Goal: Task Accomplishment & Management: Use online tool/utility

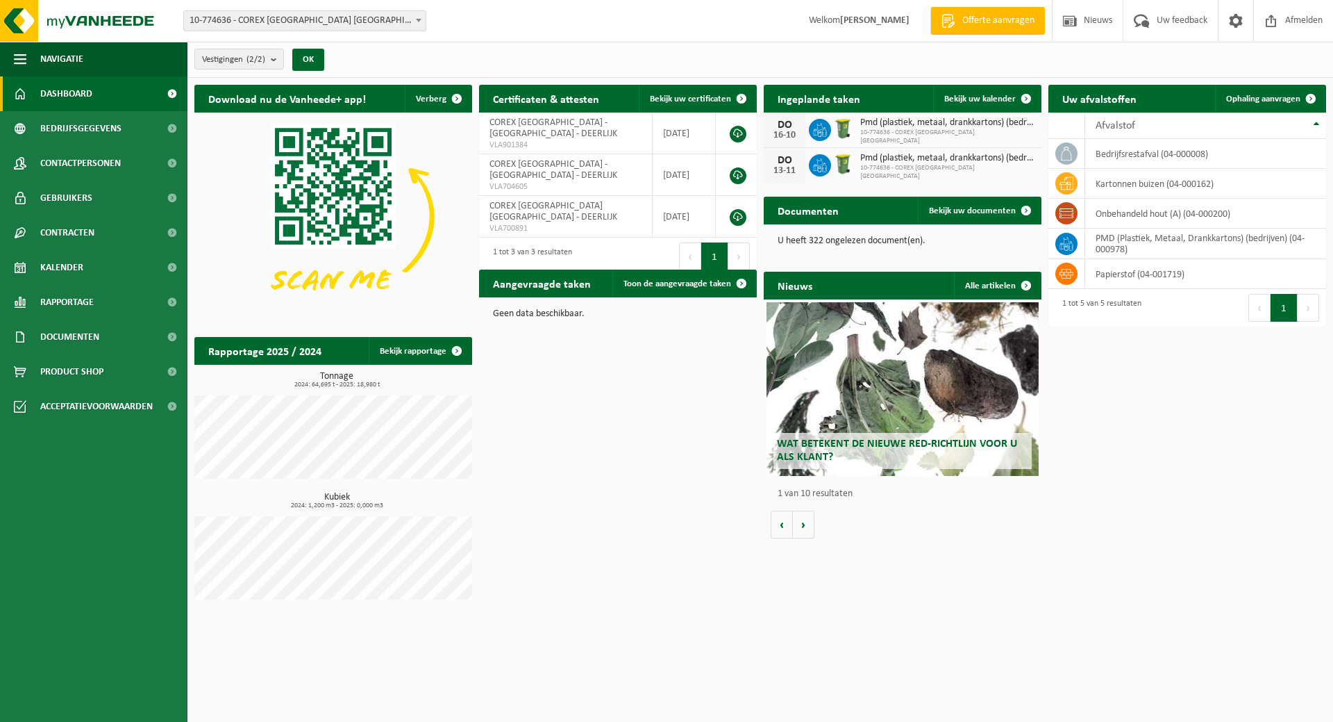
click at [406, 22] on span "10-774636 - COREX [GEOGRAPHIC_DATA] [GEOGRAPHIC_DATA] - DEERLIJK" at bounding box center [305, 20] width 242 height 19
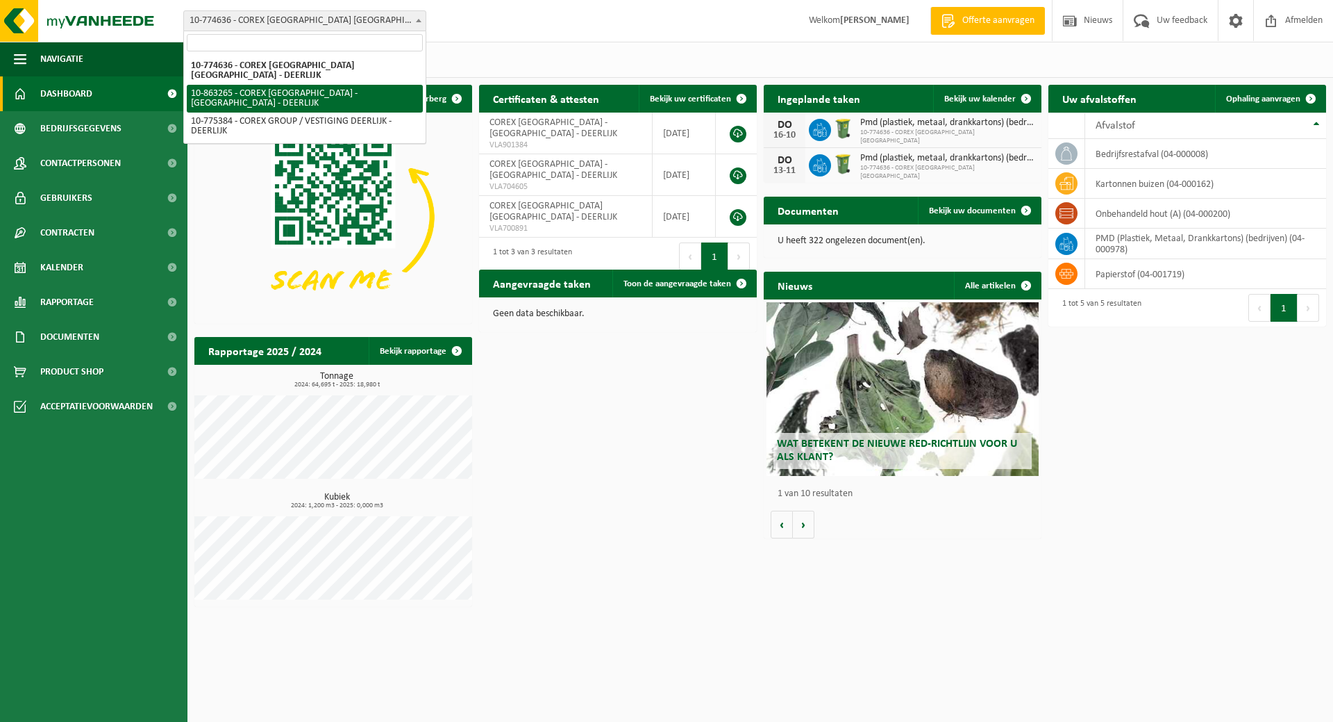
select select "101363"
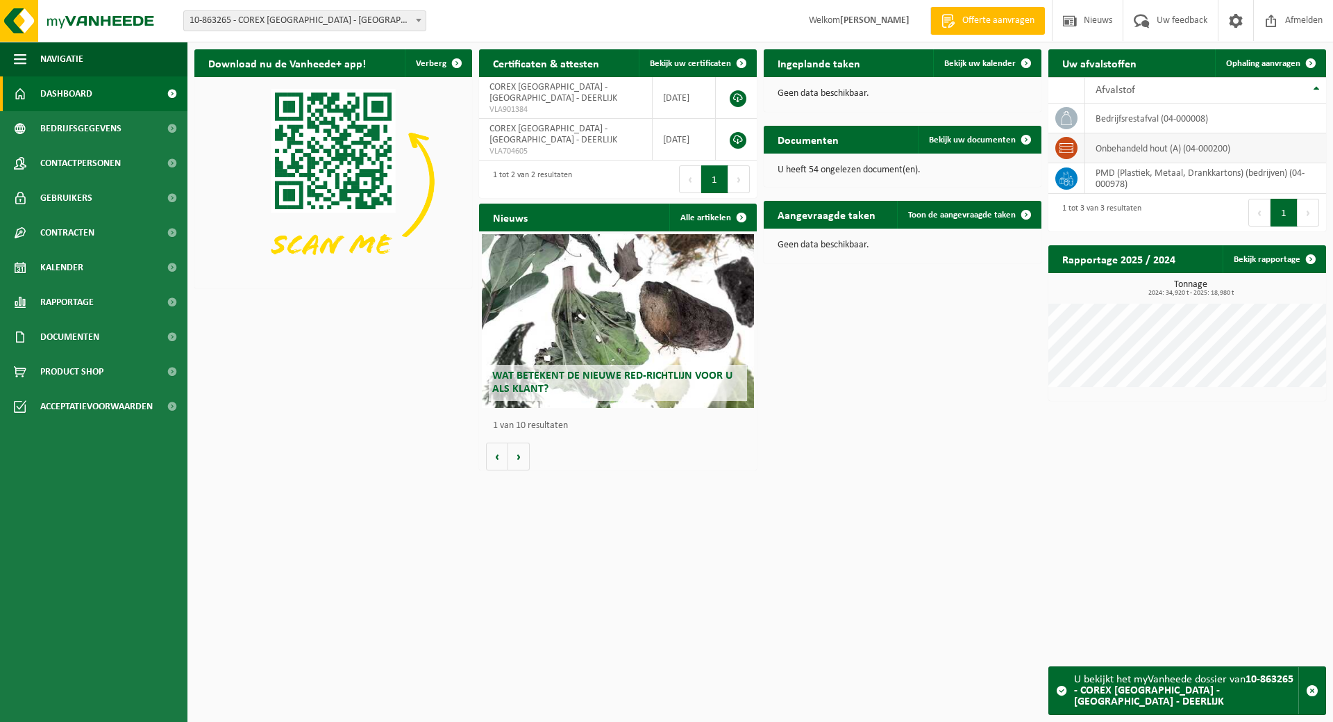
click at [1064, 147] on icon at bounding box center [1067, 148] width 14 height 10
click at [1252, 62] on span "Ophaling aanvragen" at bounding box center [1263, 63] width 74 height 9
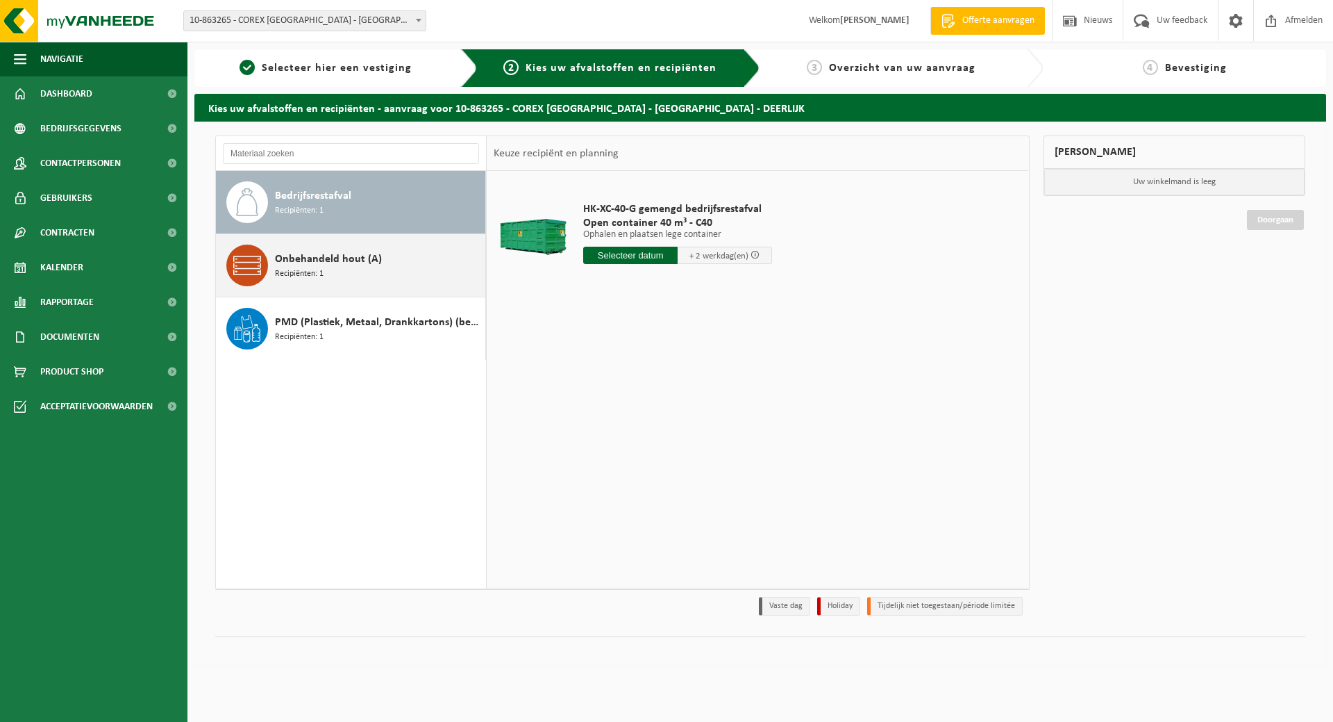
click at [352, 267] on span "Onbehandeld hout (A)" at bounding box center [328, 259] width 107 height 17
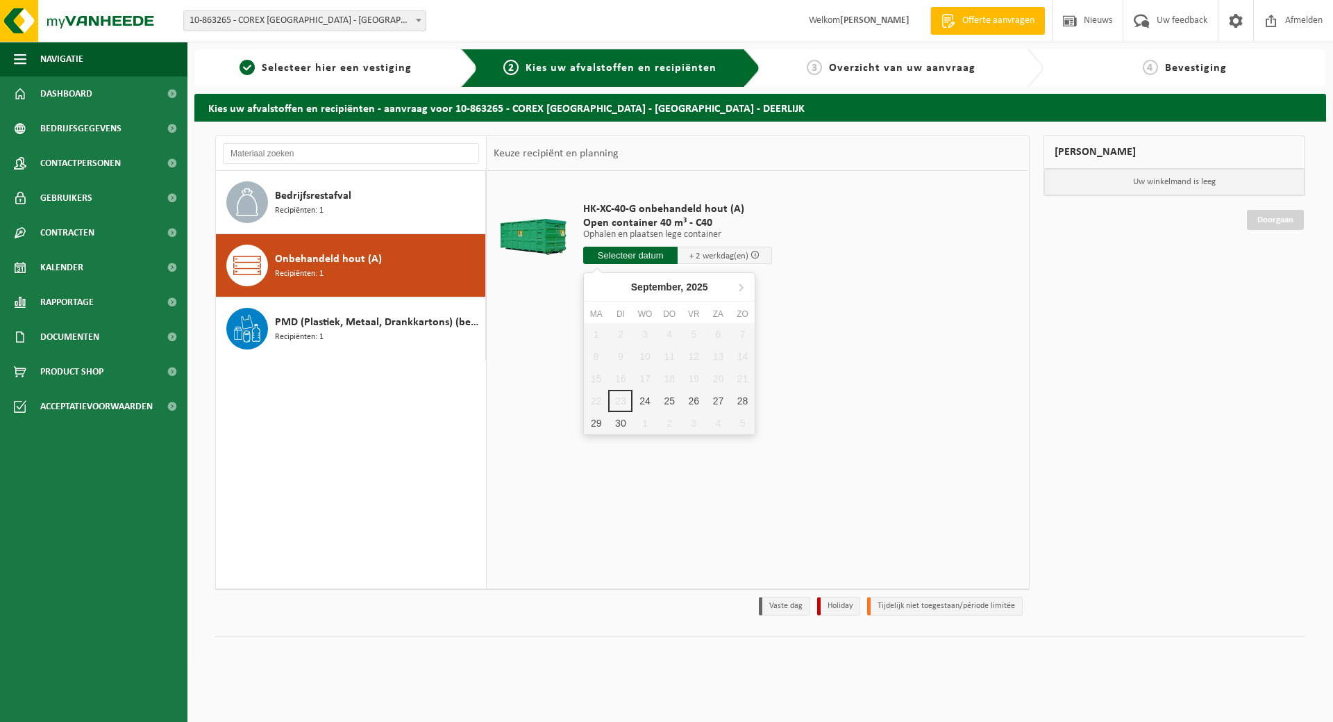
click at [661, 255] on input "text" at bounding box center [630, 255] width 94 height 17
click at [644, 401] on div "24" at bounding box center [645, 401] width 24 height 22
type input "Van 2025-09-24"
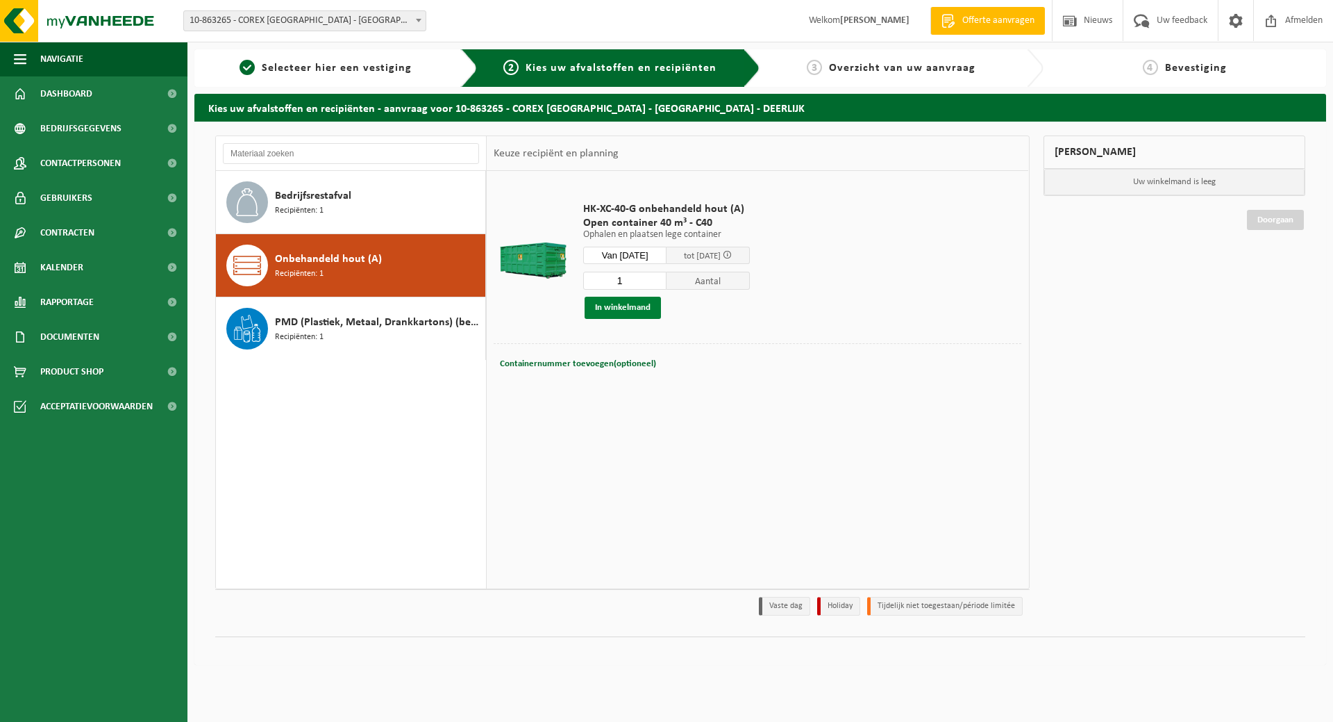
click at [627, 310] on button "In winkelmand" at bounding box center [623, 308] width 76 height 22
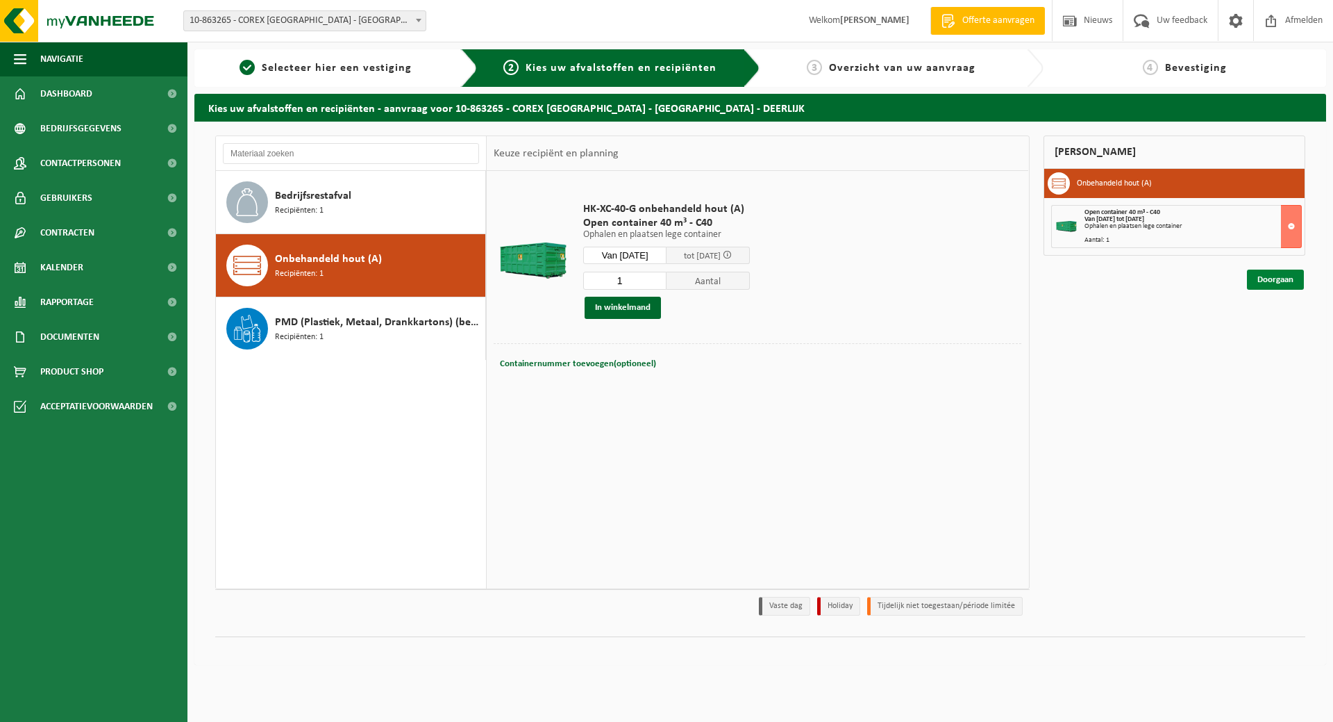
click at [1280, 283] on link "Doorgaan" at bounding box center [1275, 279] width 57 height 20
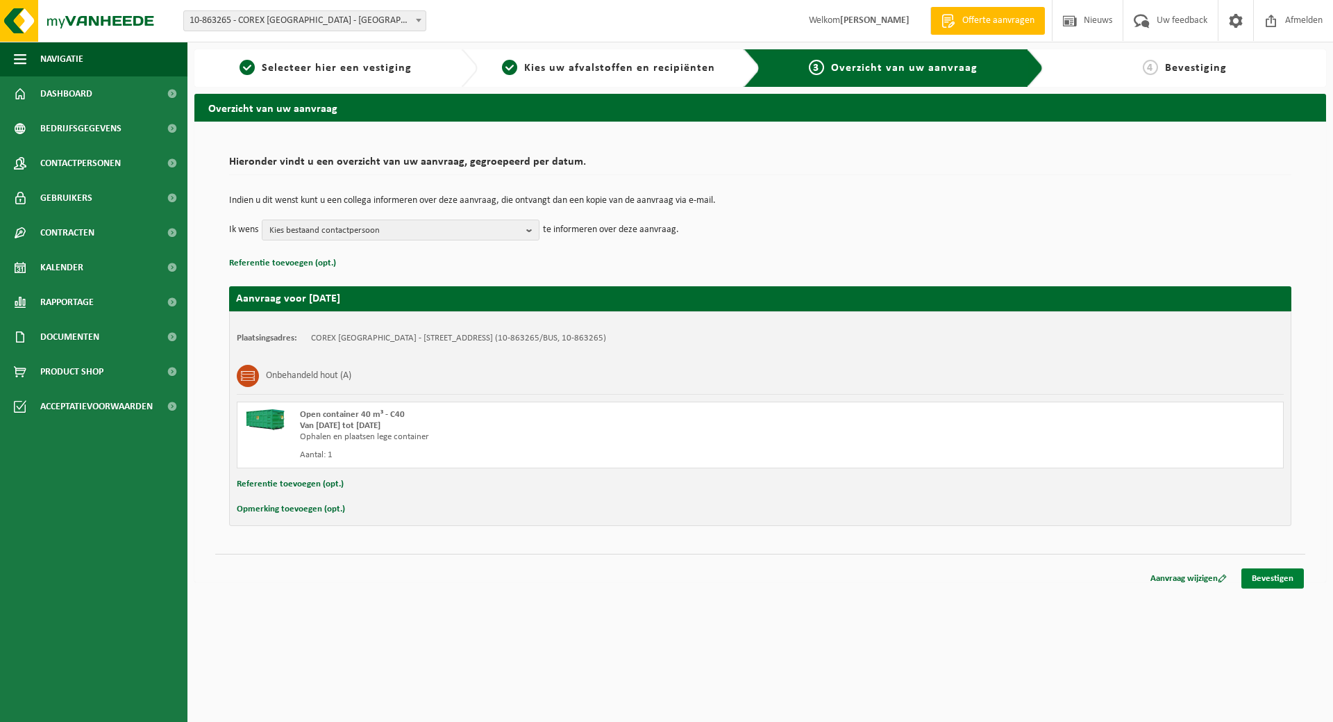
click at [1283, 574] on link "Bevestigen" at bounding box center [1273, 578] width 62 height 20
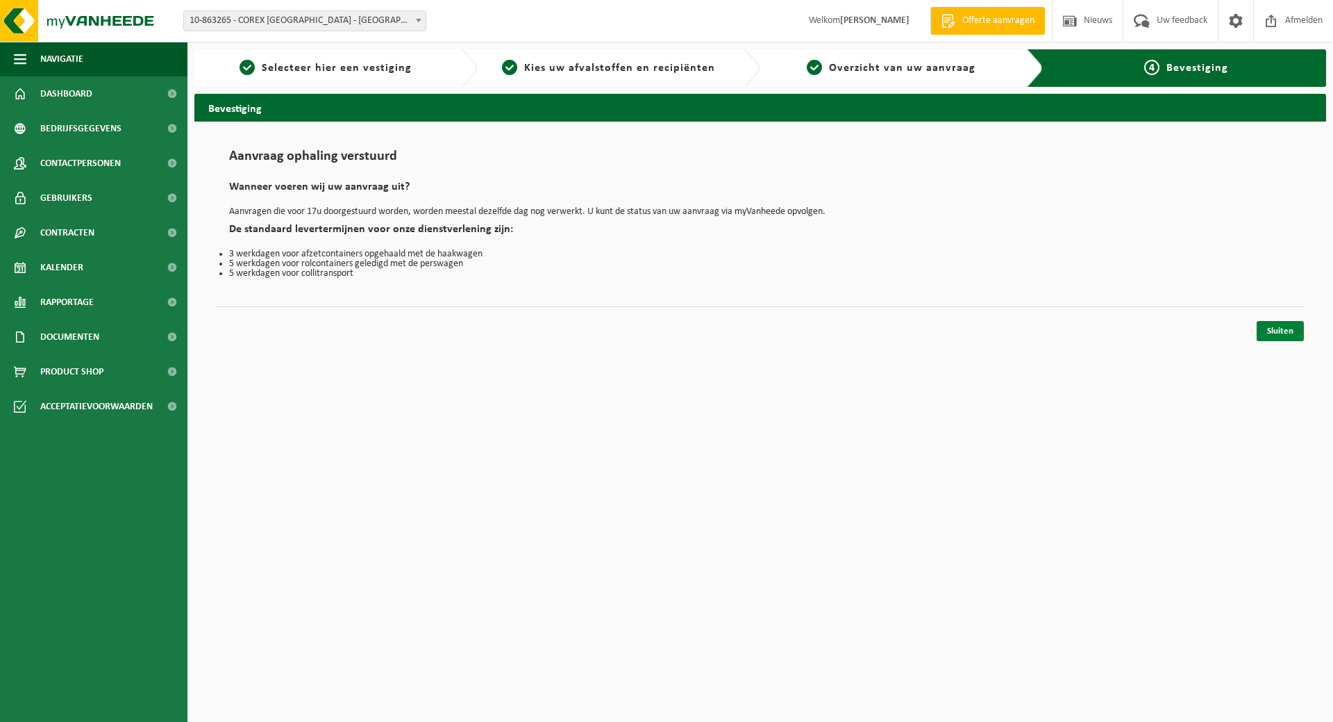
click at [1283, 331] on link "Sluiten" at bounding box center [1280, 331] width 47 height 20
